Goal: Feedback & Contribution: Leave review/rating

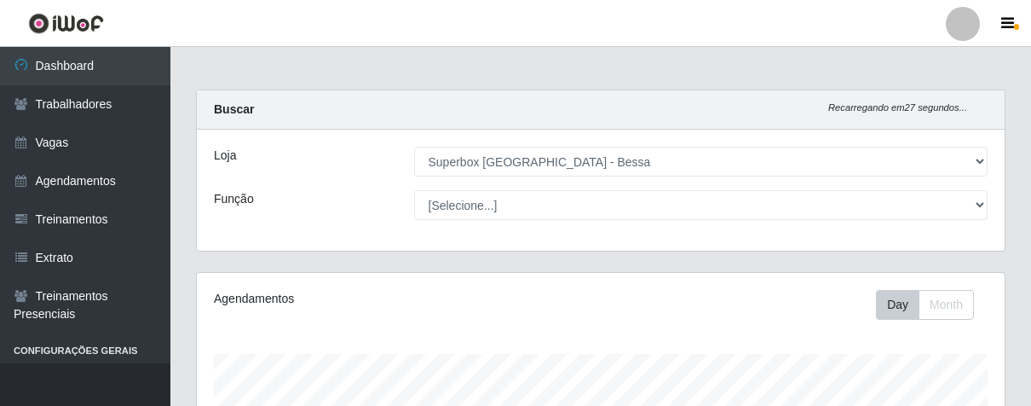
select select "206"
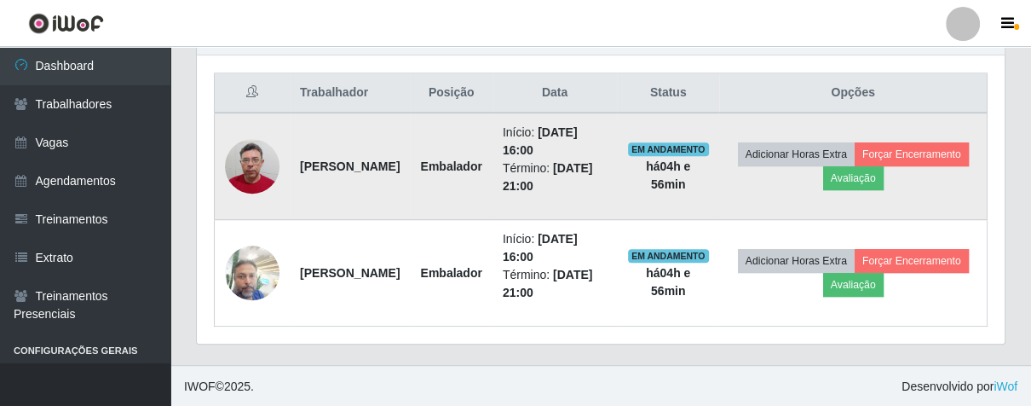
scroll to position [353, 807]
click at [884, 181] on button "Avaliação" at bounding box center [853, 178] width 61 height 24
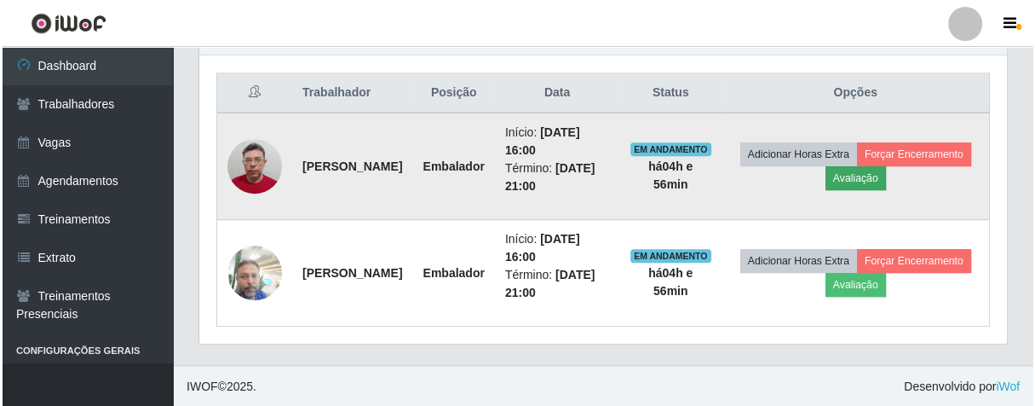
scroll to position [353, 798]
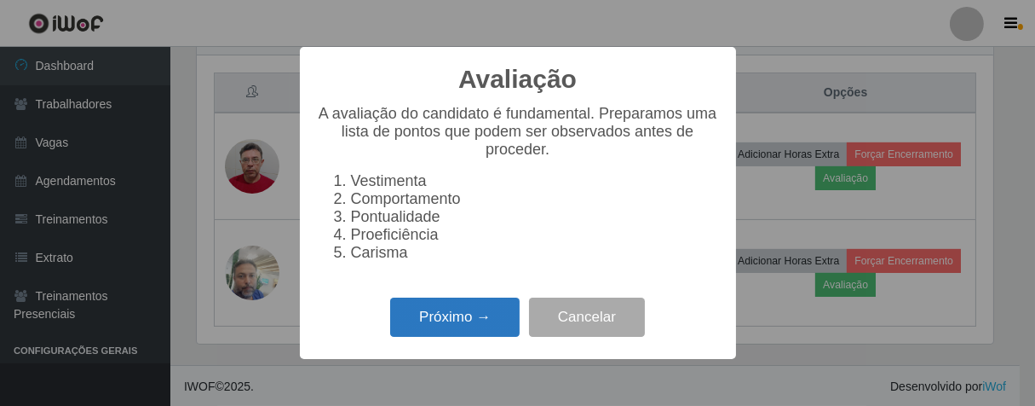
click at [438, 326] on button "Próximo →" at bounding box center [455, 317] width 130 height 40
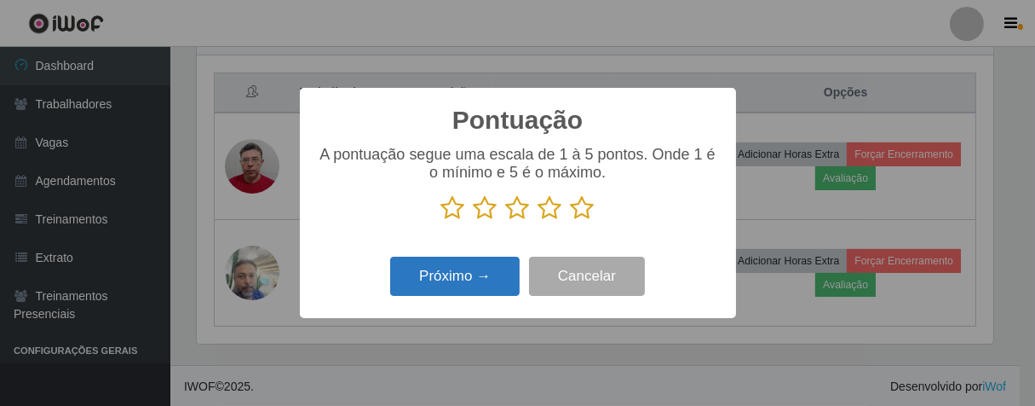
drag, startPoint x: 584, startPoint y: 208, endPoint x: 498, endPoint y: 280, distance: 112.5
click at [582, 207] on icon at bounding box center [583, 208] width 24 height 26
click at [571, 221] on input "radio" at bounding box center [571, 221] width 0 height 0
click at [461, 285] on button "Próximo →" at bounding box center [455, 277] width 130 height 40
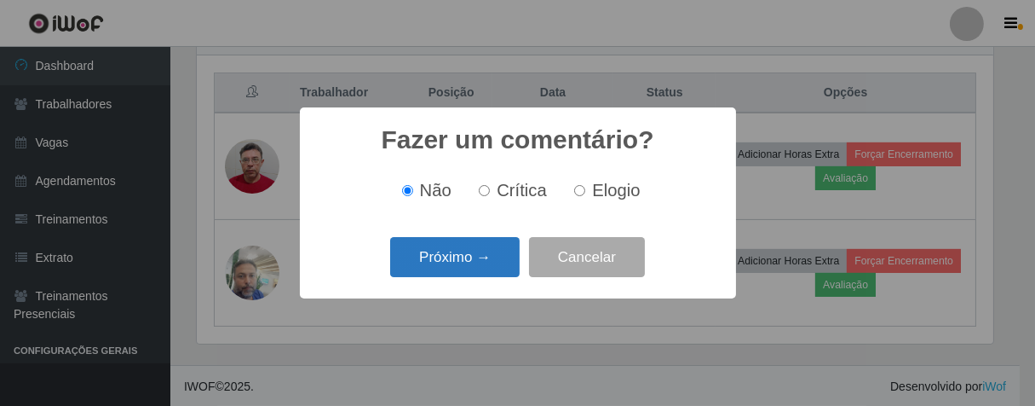
click at [489, 263] on button "Próximo →" at bounding box center [455, 257] width 130 height 40
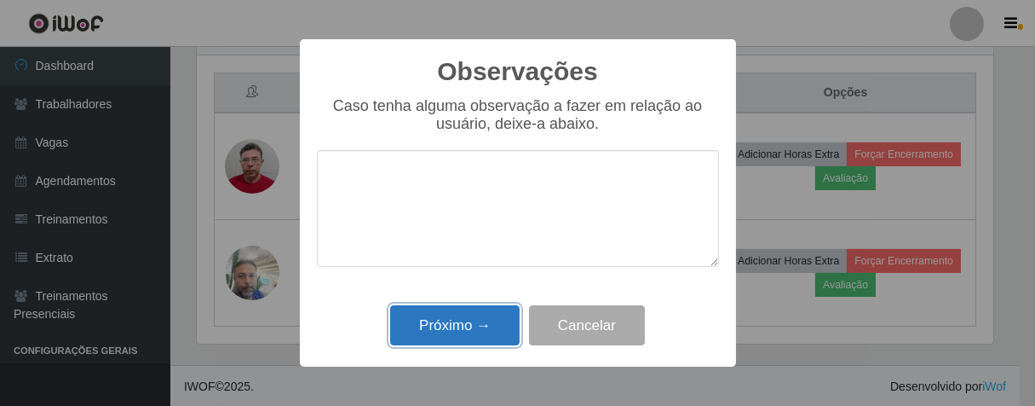
click at [481, 312] on button "Próximo →" at bounding box center [455, 325] width 130 height 40
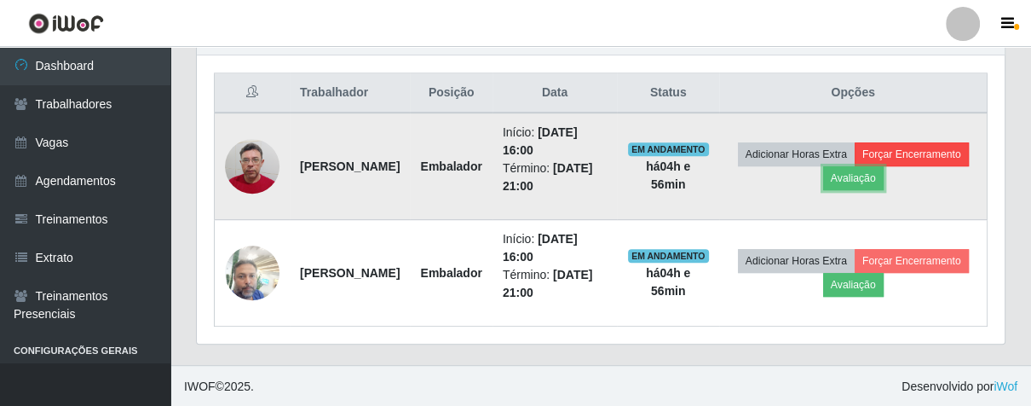
scroll to position [353, 807]
click at [855, 165] on button "Forçar Encerramento" at bounding box center [912, 154] width 114 height 24
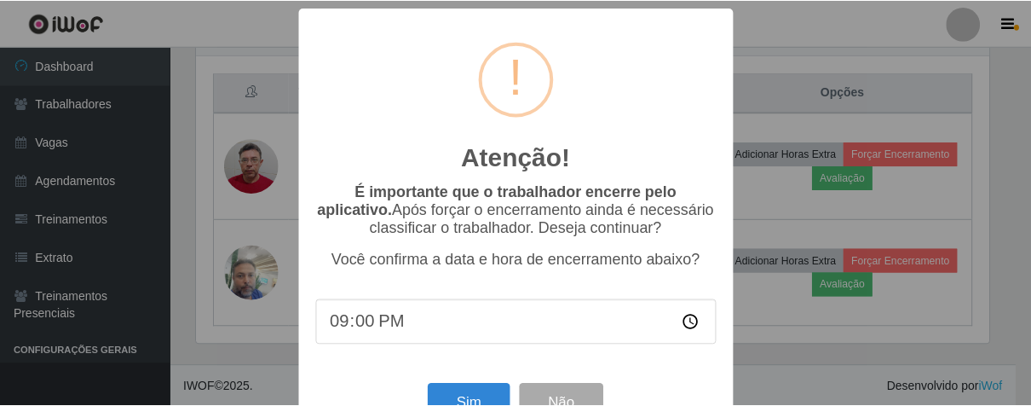
scroll to position [59, 0]
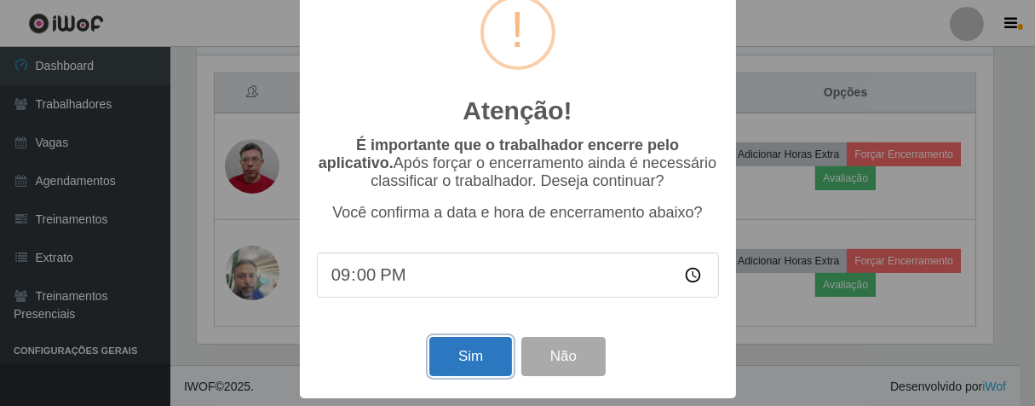
click at [466, 343] on button "Sim" at bounding box center [471, 357] width 83 height 40
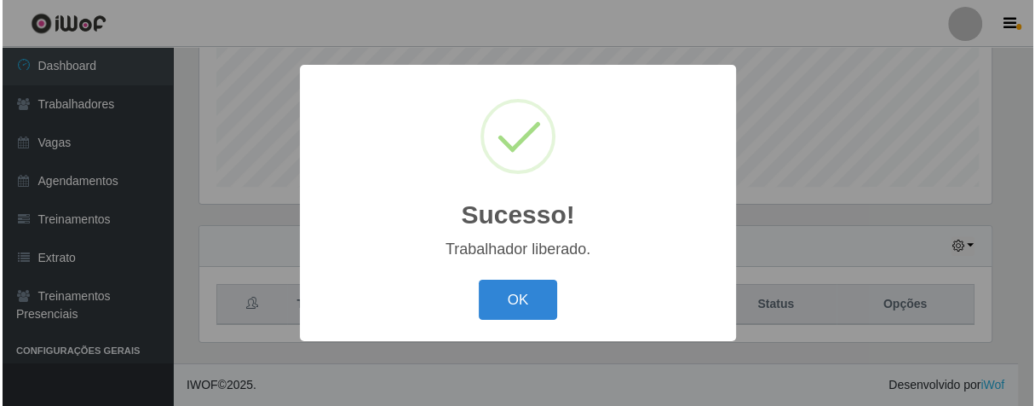
scroll to position [353, 798]
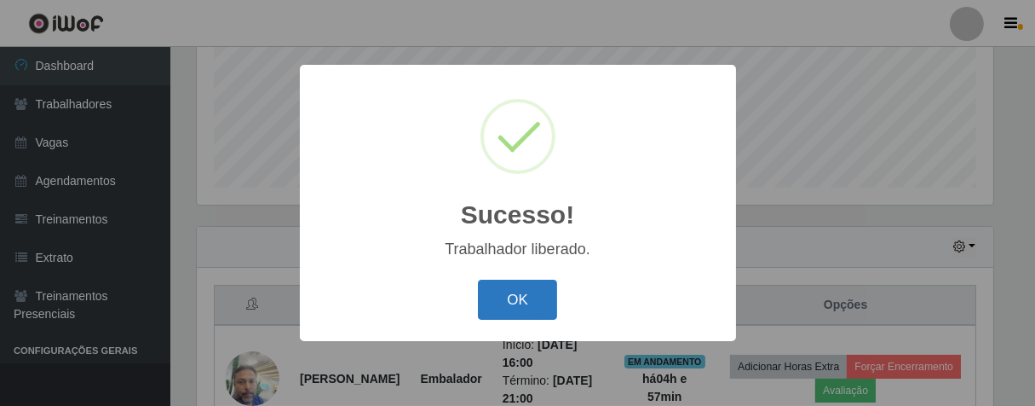
click at [511, 286] on button "OK" at bounding box center [517, 300] width 79 height 40
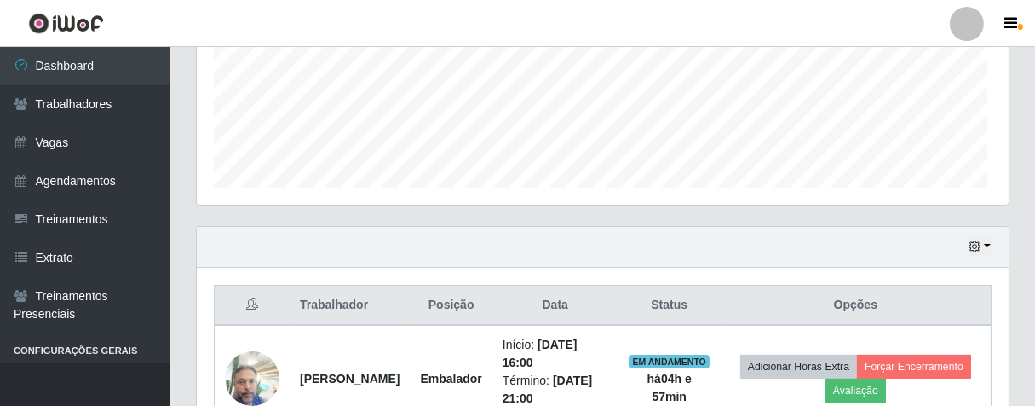
scroll to position [353, 807]
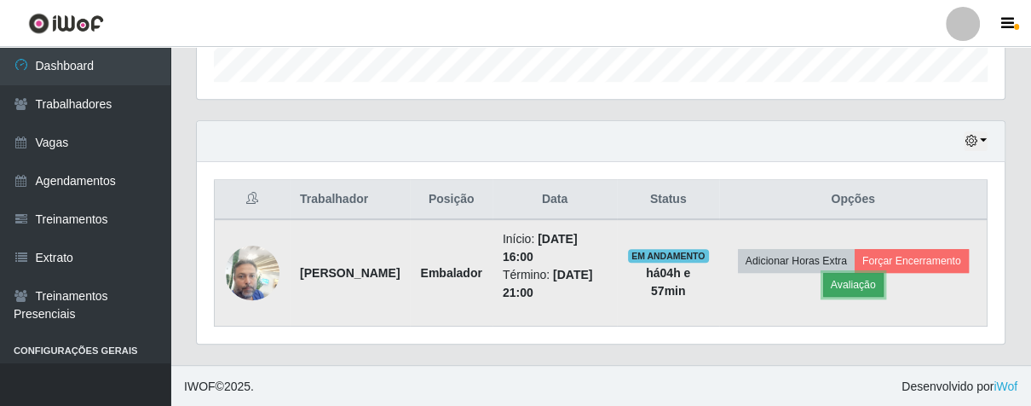
click at [884, 291] on button "Avaliação" at bounding box center [853, 285] width 61 height 24
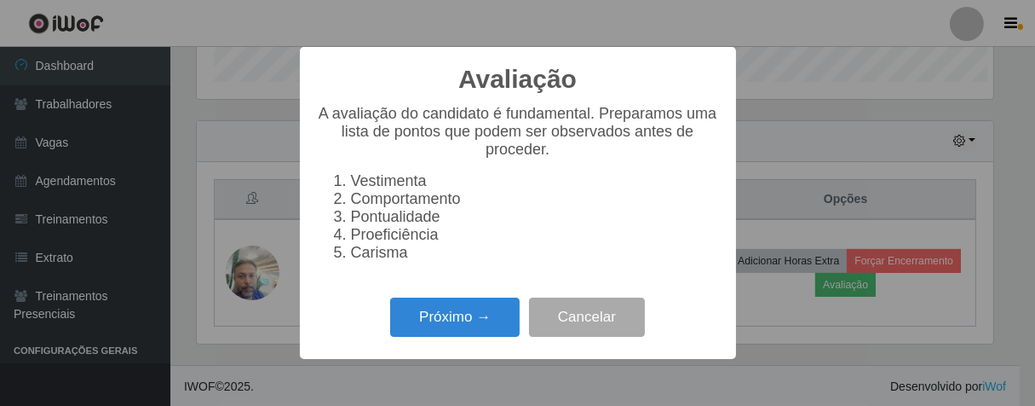
scroll to position [353, 798]
click at [478, 326] on button "Próximo →" at bounding box center [455, 317] width 130 height 40
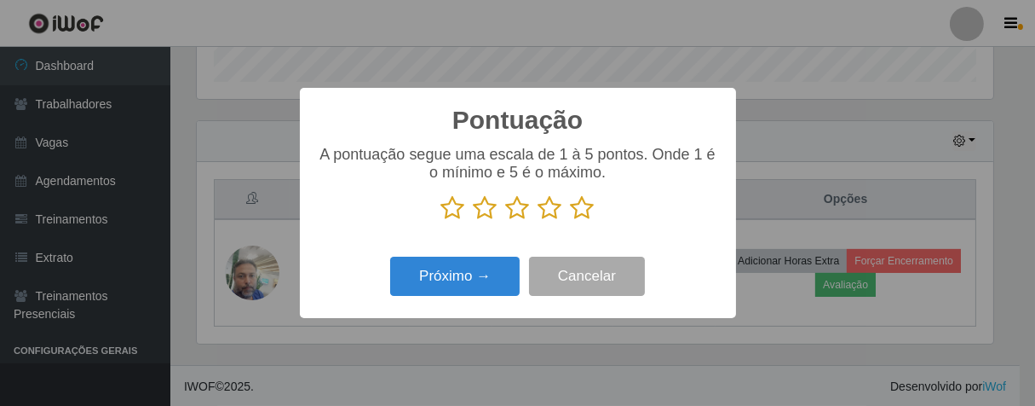
drag, startPoint x: 579, startPoint y: 209, endPoint x: 512, endPoint y: 238, distance: 73.3
click at [578, 209] on icon at bounding box center [583, 208] width 24 height 26
click at [571, 221] on input "radio" at bounding box center [571, 221] width 0 height 0
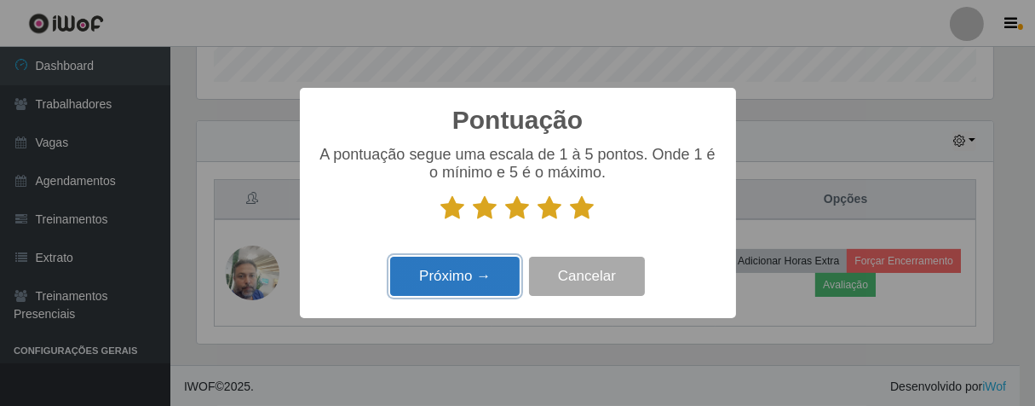
click at [491, 277] on button "Próximo →" at bounding box center [455, 277] width 130 height 40
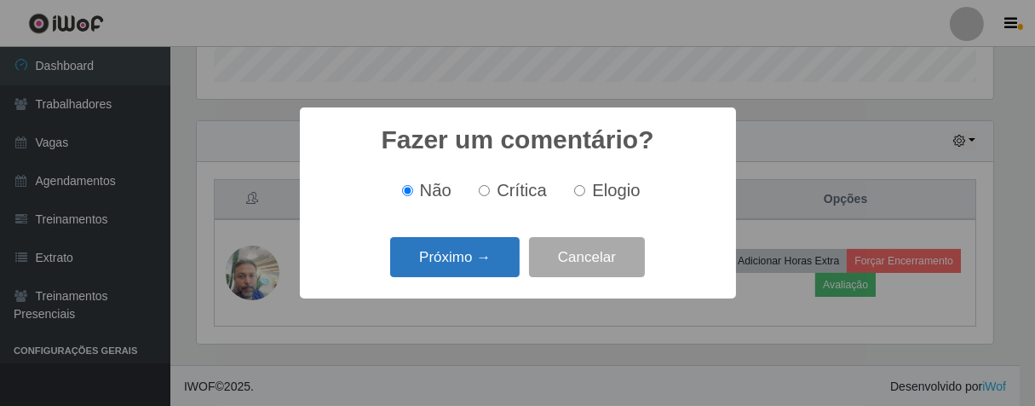
click at [490, 274] on button "Próximo →" at bounding box center [455, 257] width 130 height 40
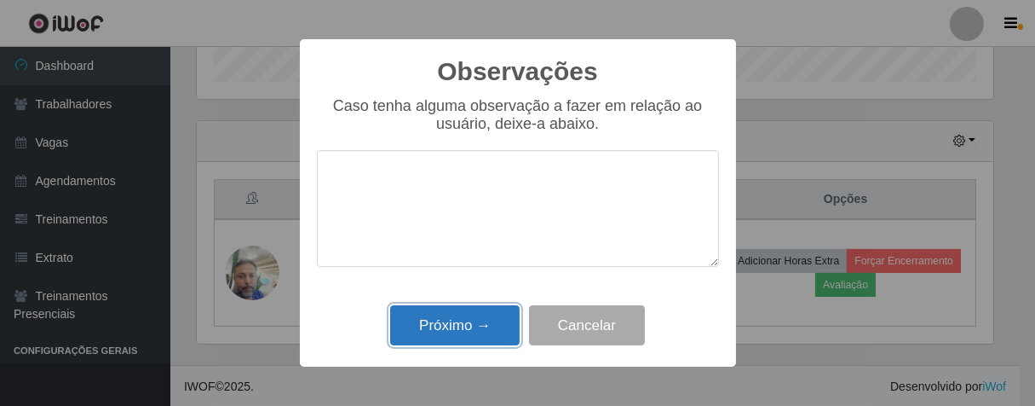
click at [495, 343] on button "Próximo →" at bounding box center [455, 325] width 130 height 40
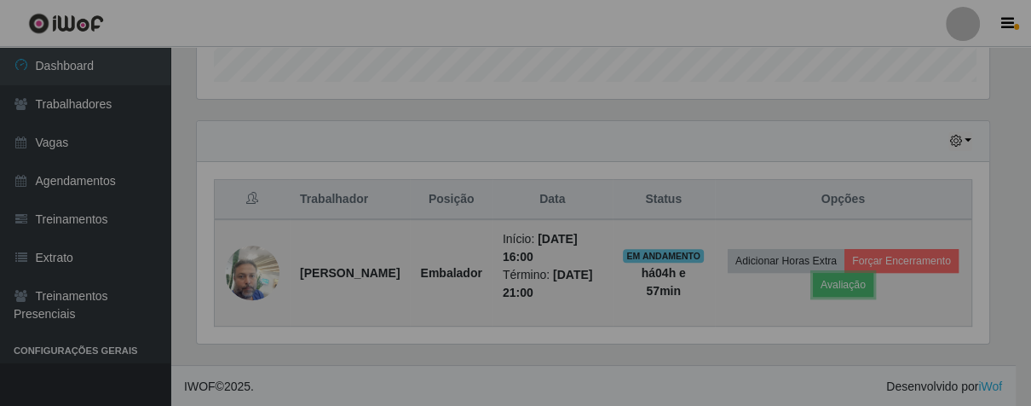
scroll to position [353, 807]
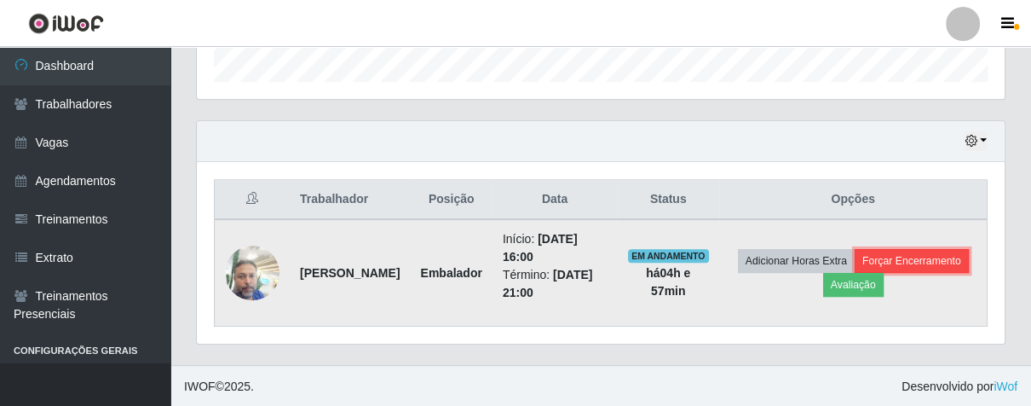
click at [855, 273] on button "Forçar Encerramento" at bounding box center [912, 261] width 114 height 24
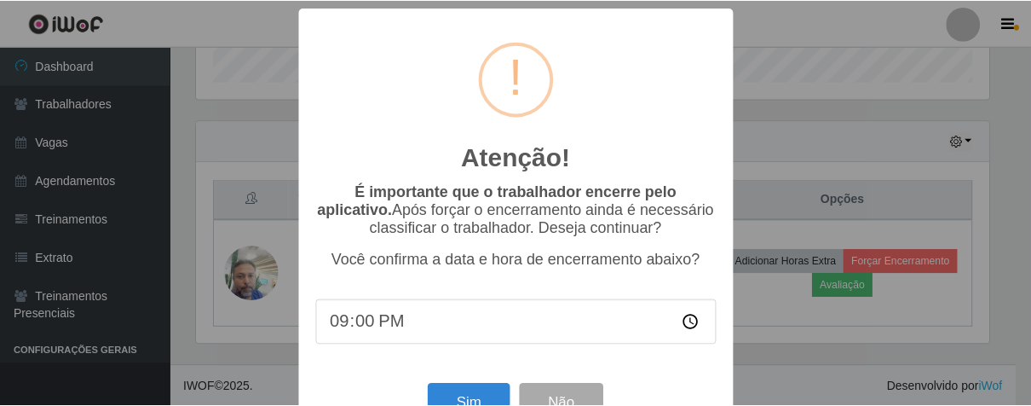
scroll to position [59, 0]
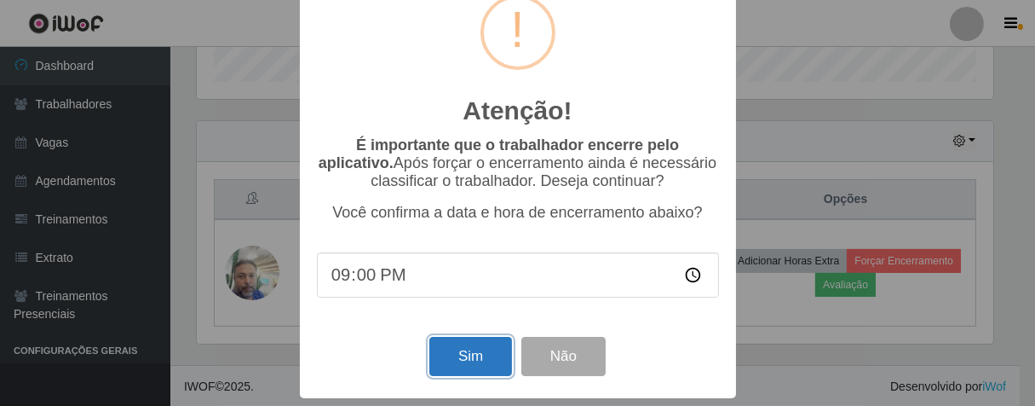
click at [465, 365] on button "Sim" at bounding box center [471, 357] width 83 height 40
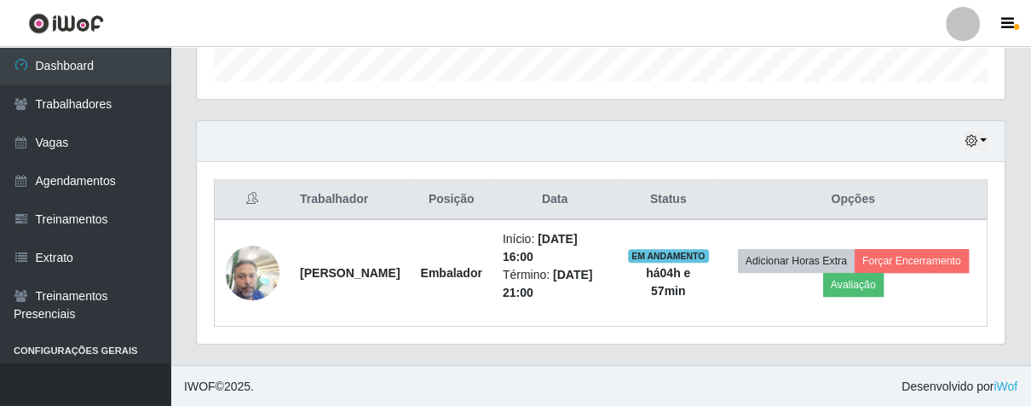
scroll to position [0, 0]
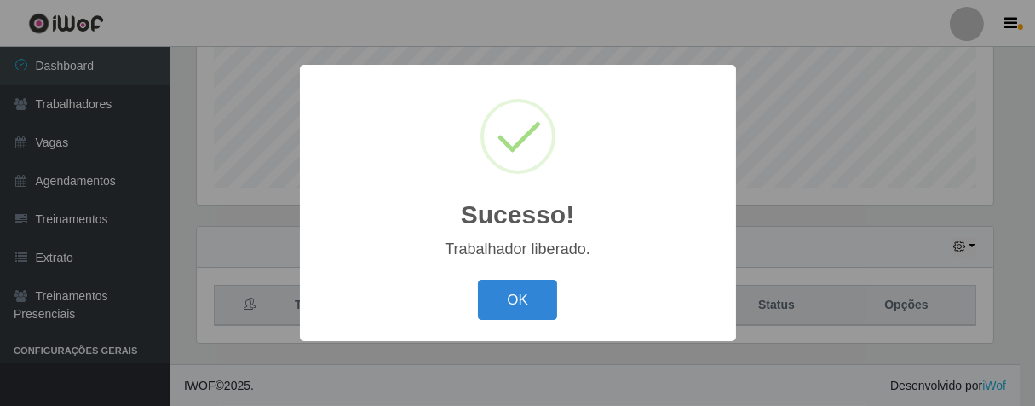
drag, startPoint x: 513, startPoint y: 291, endPoint x: 190, endPoint y: 11, distance: 427.7
click at [511, 291] on button "OK" at bounding box center [517, 300] width 79 height 40
